Goal: Task Accomplishment & Management: Use online tool/utility

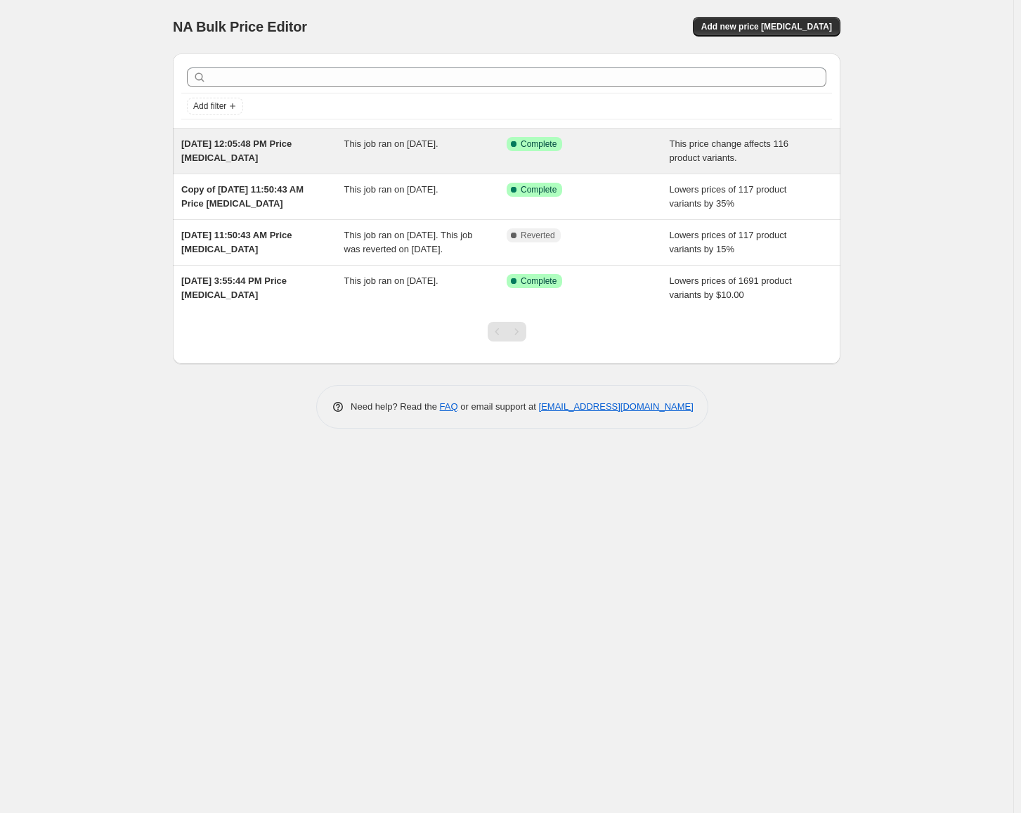
click at [244, 150] on div "[DATE] 12:05:48 PM Price [MEDICAL_DATA]" at bounding box center [262, 151] width 163 height 28
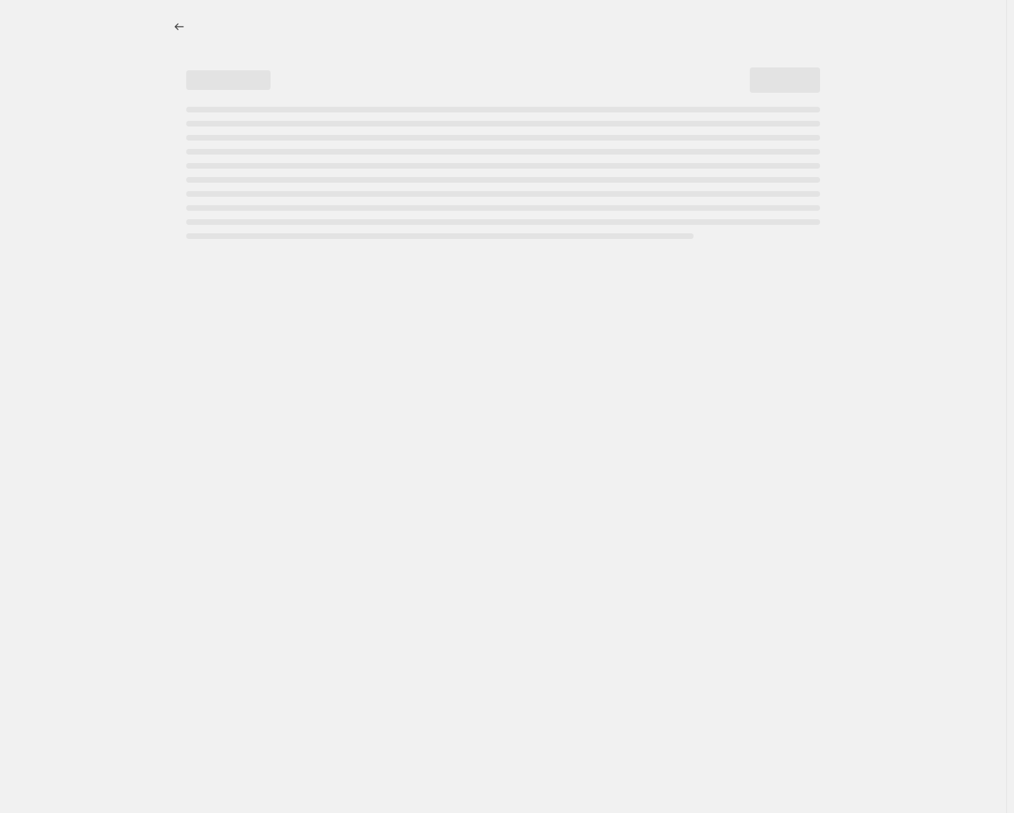
select select "pcap"
select select "no_change"
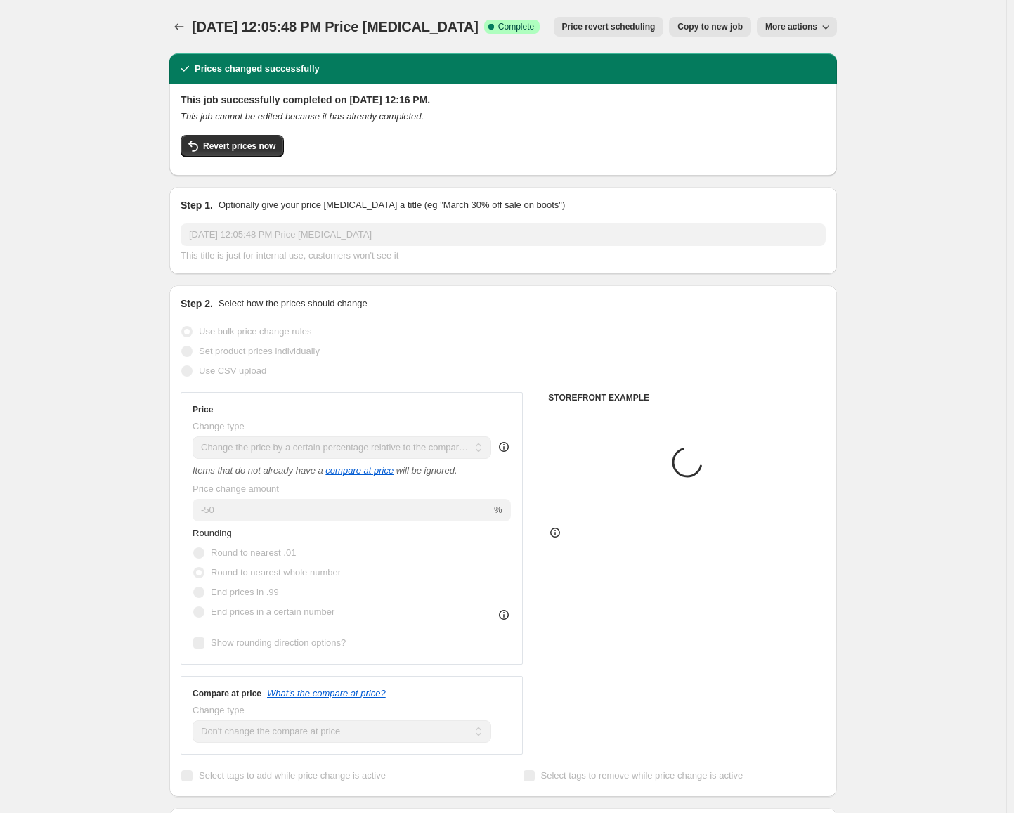
select select "collection"
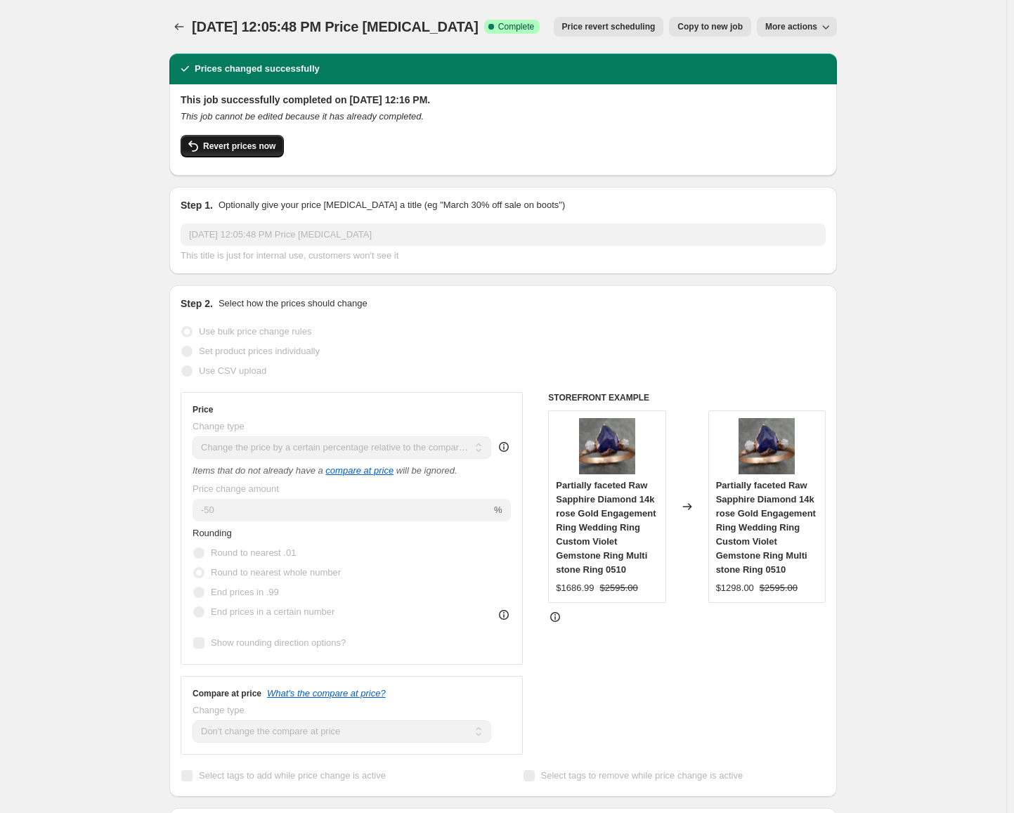
click at [228, 144] on span "Revert prices now" at bounding box center [239, 146] width 72 height 11
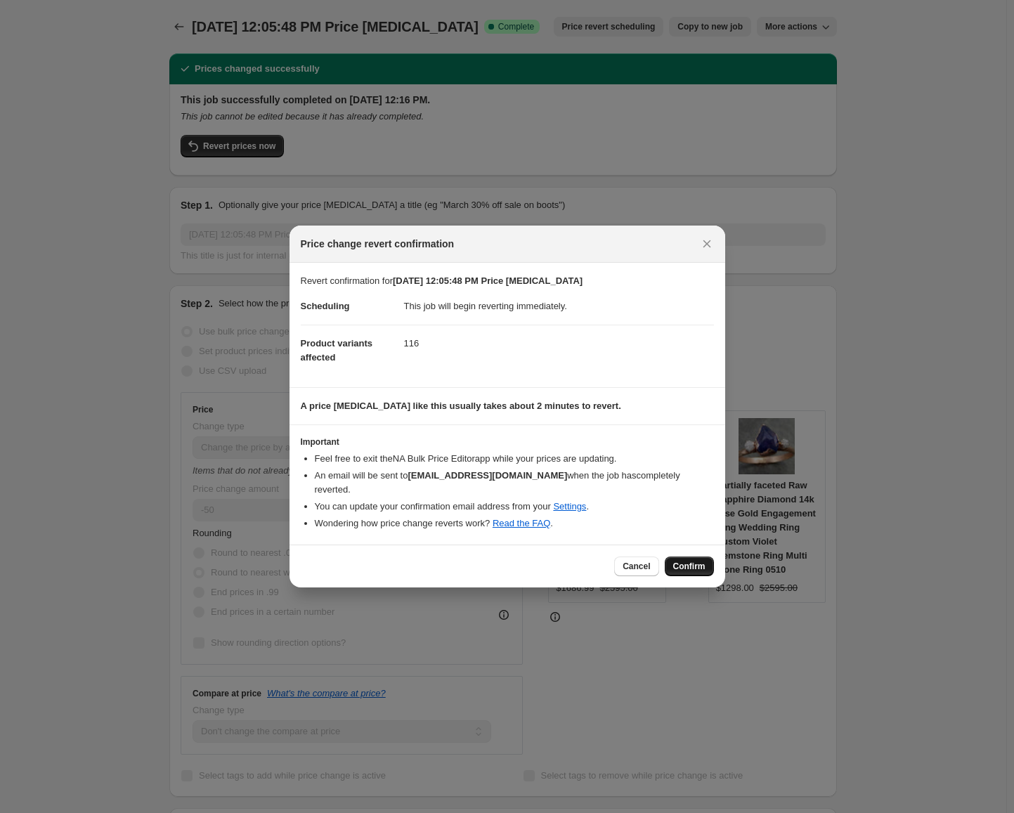
click at [687, 561] on span "Confirm" at bounding box center [689, 566] width 32 height 11
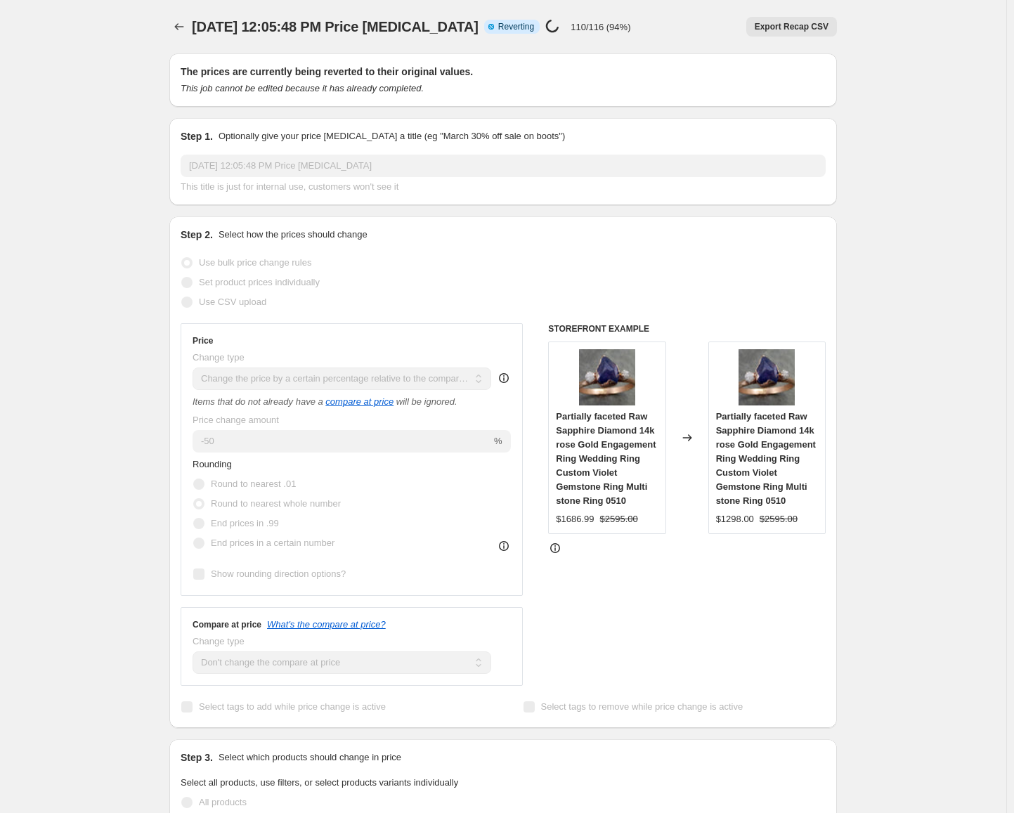
select select "pcap"
select select "no_change"
select select "collection"
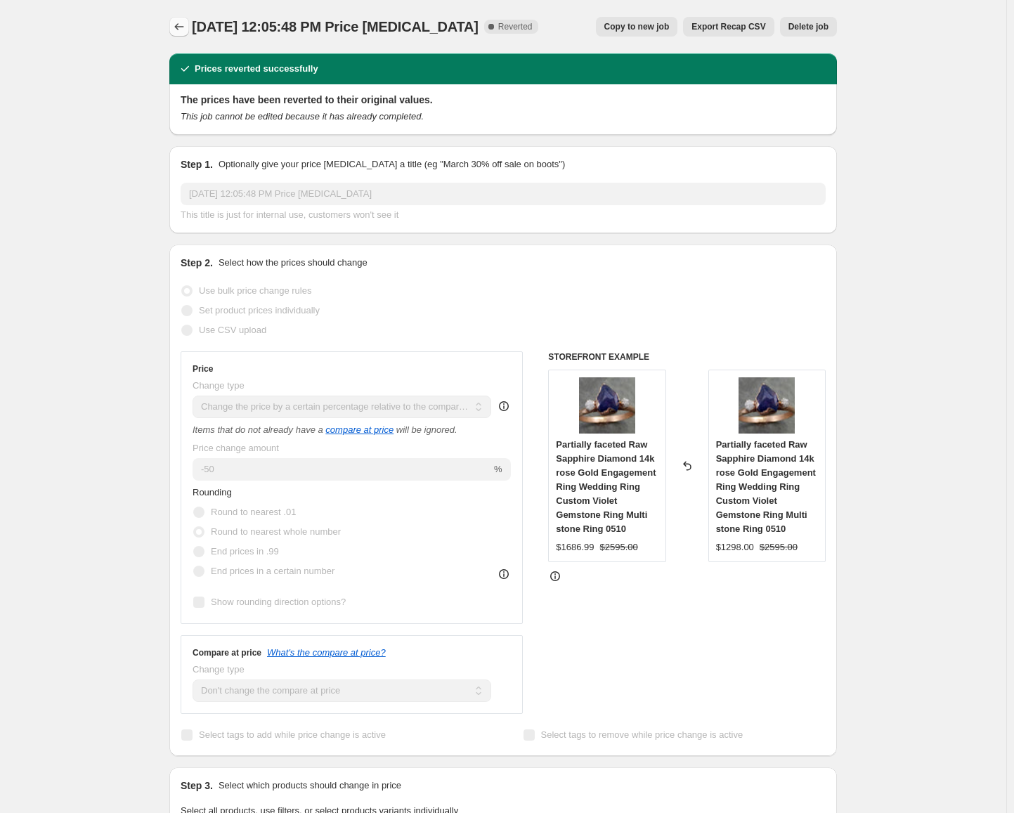
click at [183, 23] on icon "Price change jobs" at bounding box center [179, 27] width 14 height 14
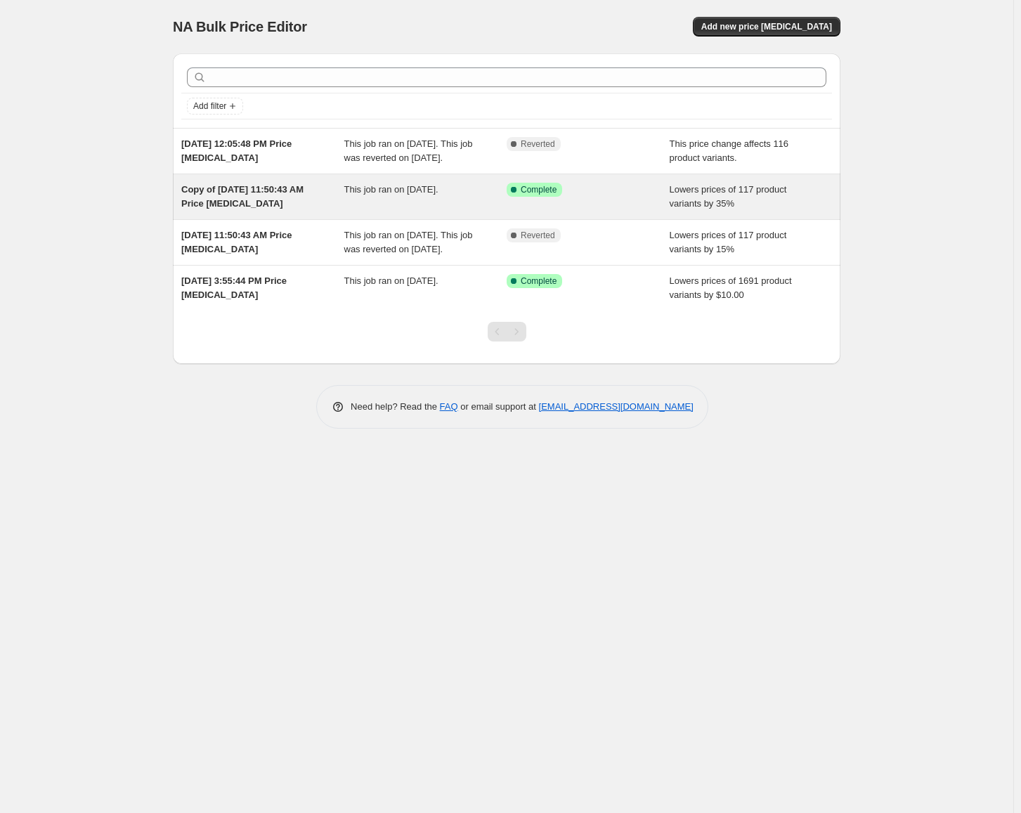
click at [277, 211] on div "Copy of [DATE] 11:50:43 AM Price [MEDICAL_DATA]" at bounding box center [262, 197] width 163 height 28
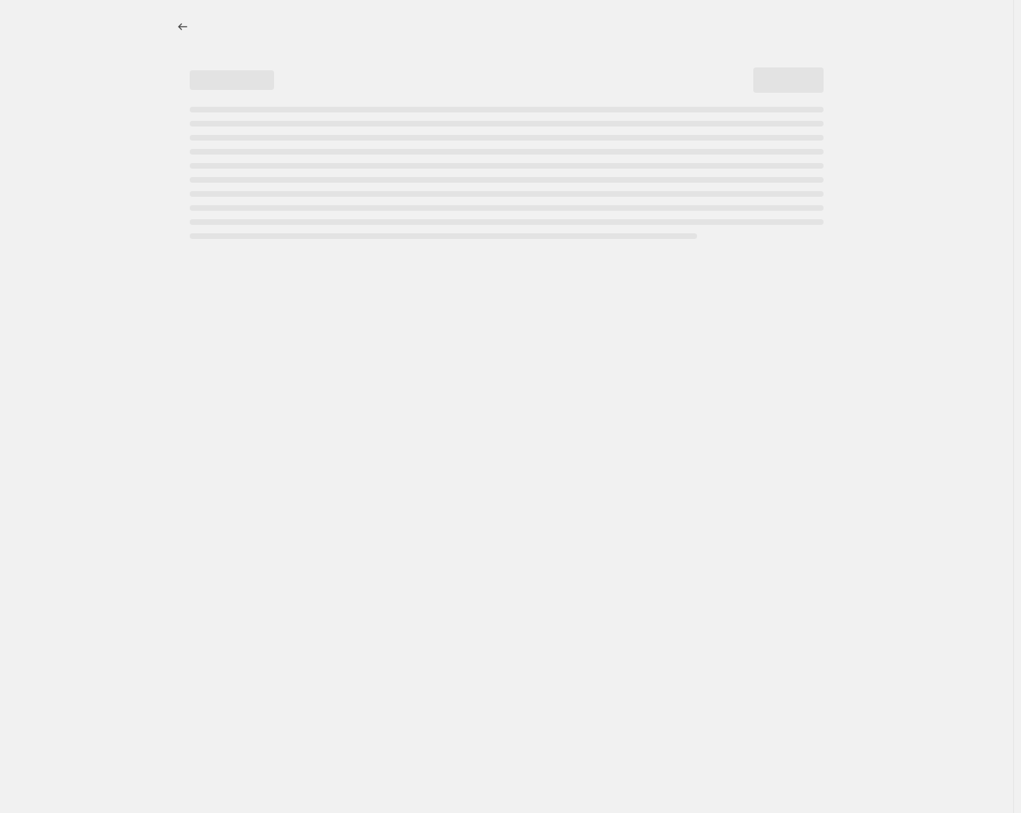
select select "percentage"
select select "collection"
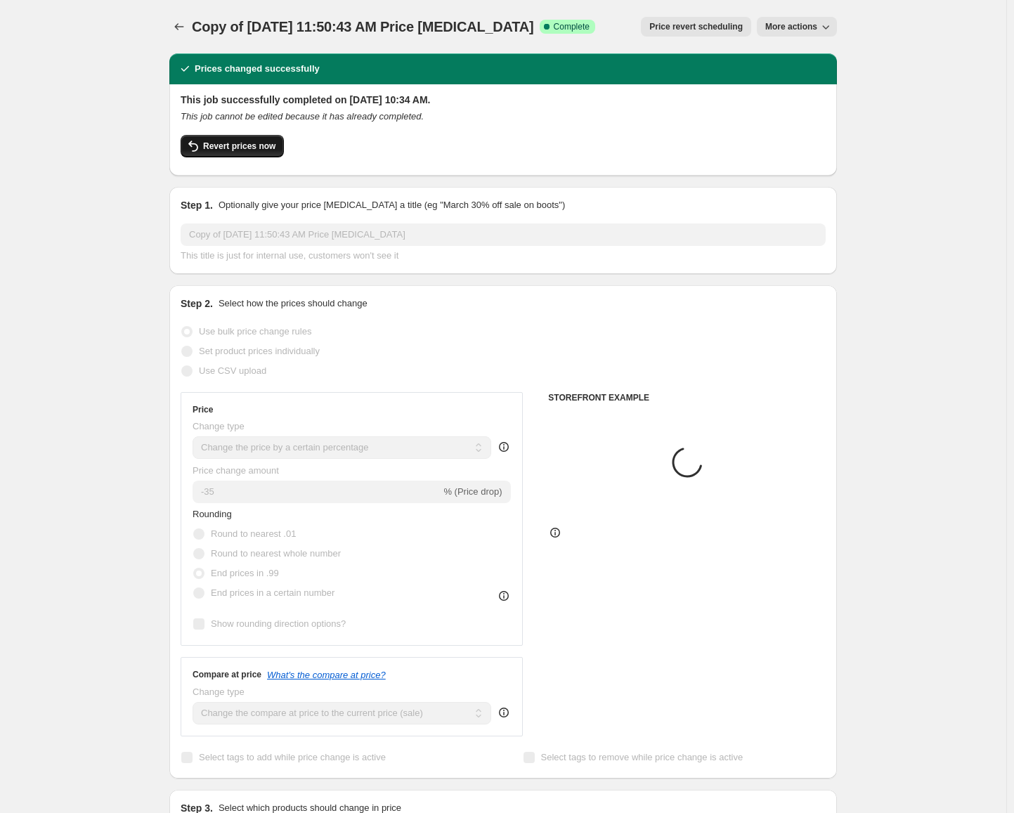
click at [236, 143] on span "Revert prices now" at bounding box center [239, 146] width 72 height 11
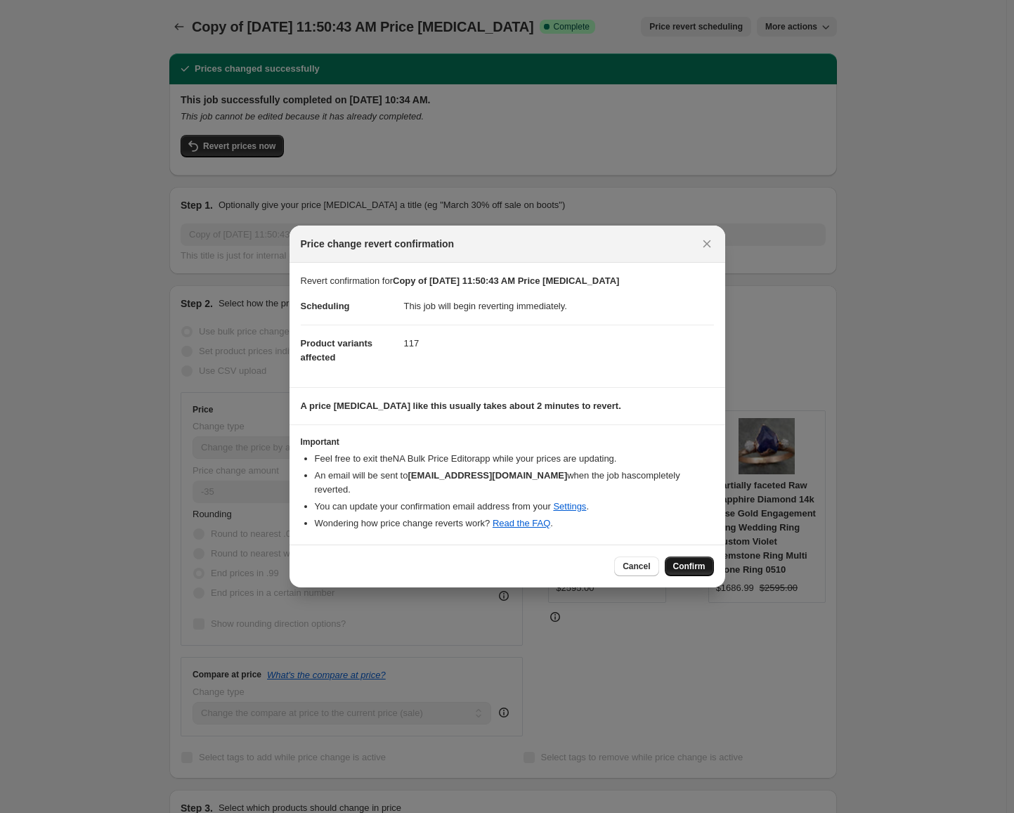
click at [699, 561] on span "Confirm" at bounding box center [689, 566] width 32 height 11
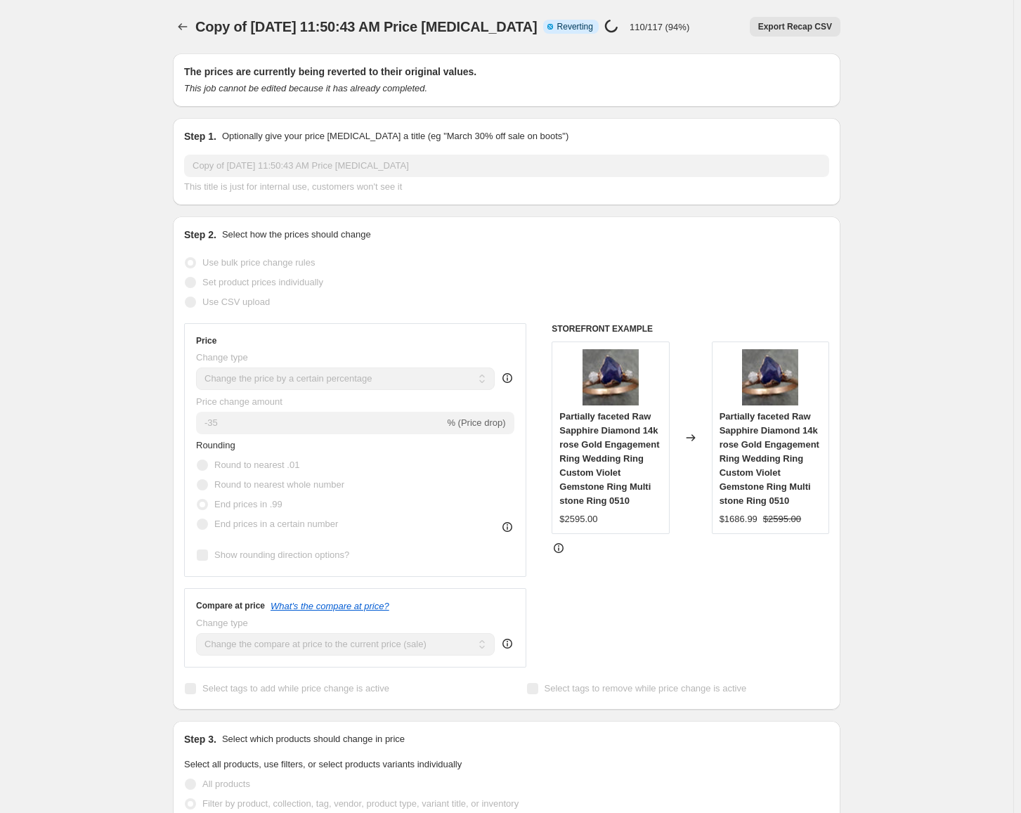
select select "percentage"
select select "collection"
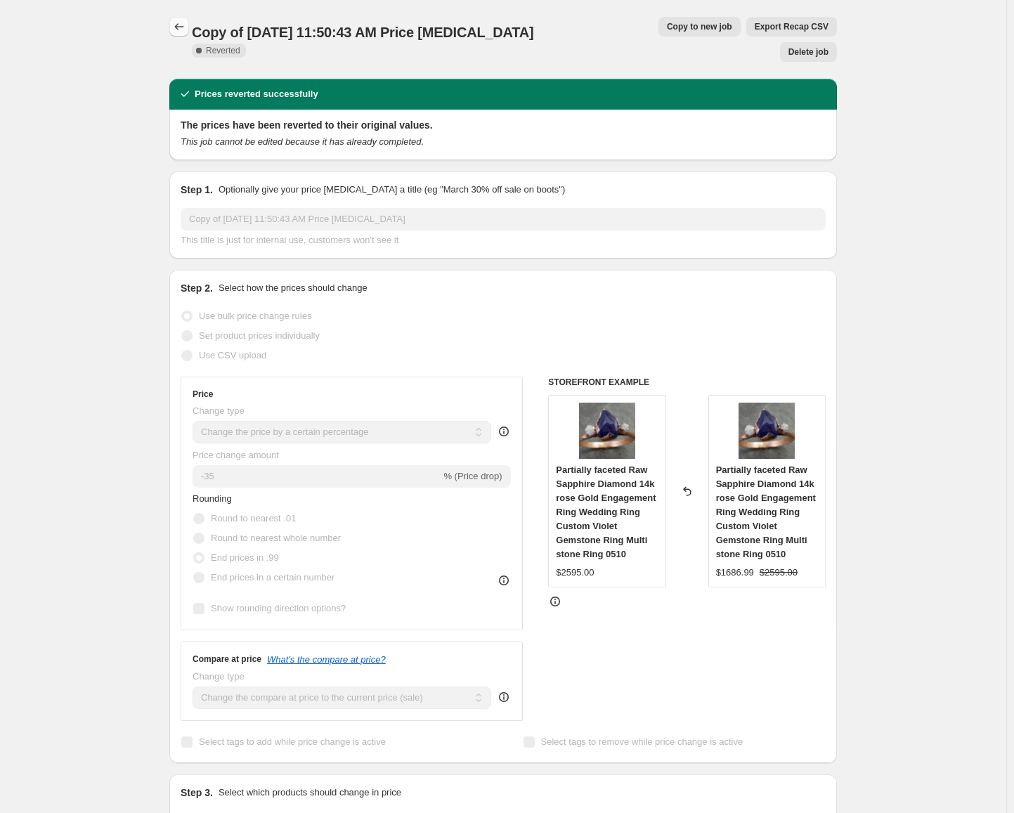
click at [177, 23] on icon "Price change jobs" at bounding box center [179, 27] width 14 height 14
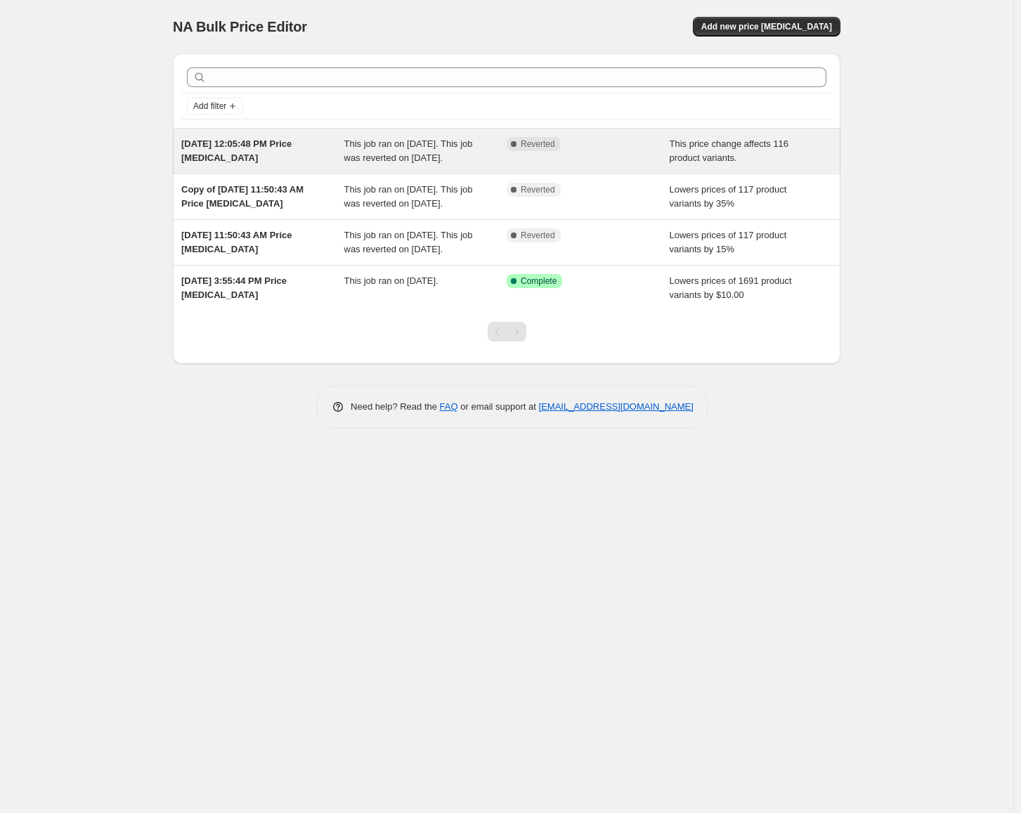
click at [275, 143] on span "[DATE] 12:05:48 PM Price [MEDICAL_DATA]" at bounding box center [236, 150] width 110 height 25
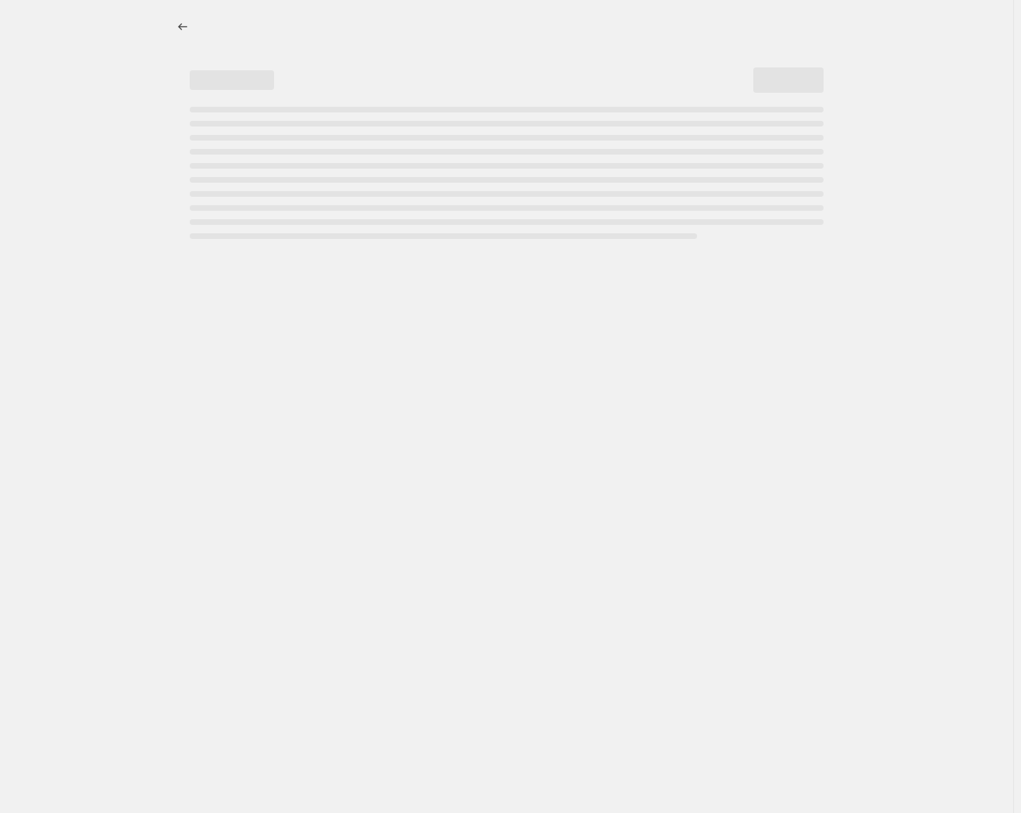
select select "pcap"
select select "no_change"
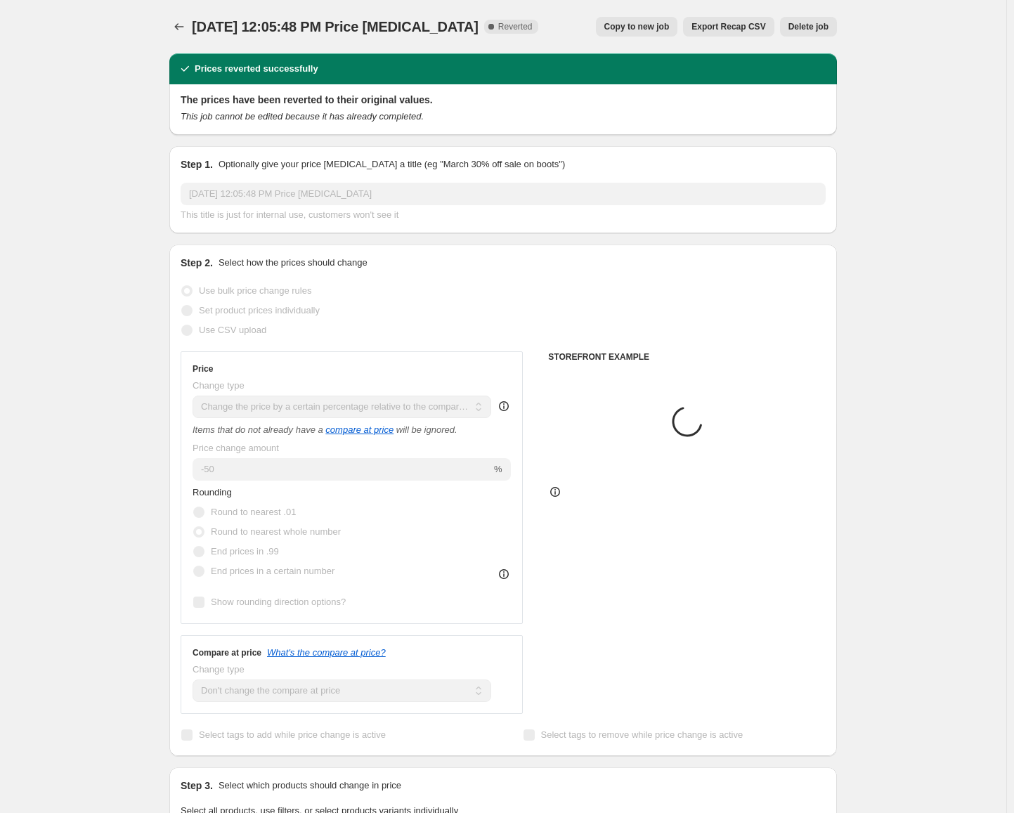
select select "collection"
